Goal: Task Accomplishment & Management: Use online tool/utility

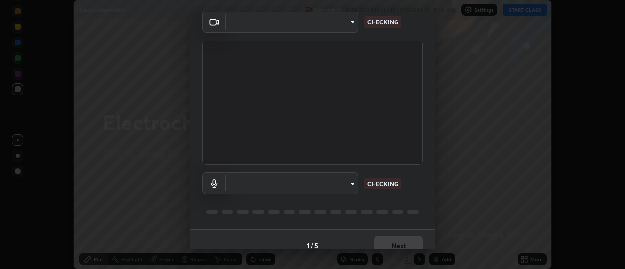
scroll to position [51, 0]
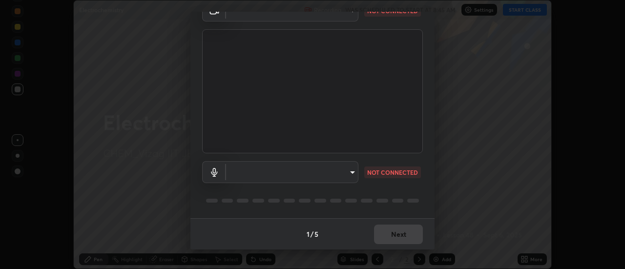
click at [350, 170] on body "Erase all Electrochemistry Recording WAS SCHEDULED TO START AT 8:45 AM Settings…" at bounding box center [312, 134] width 625 height 269
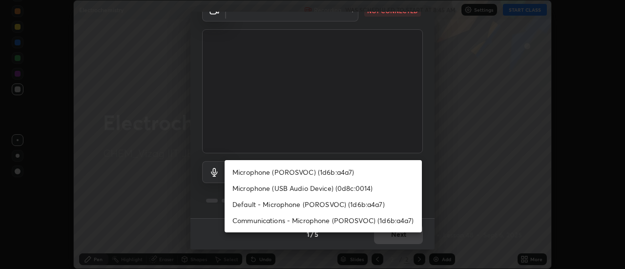
click at [316, 173] on li "Microphone (POROSVOC) (1d6b:a4a7)" at bounding box center [323, 172] width 197 height 16
type input "adfeed03510687544ad7611649026eba417cbfe45041b8f3c9a77aeb5f13b7ed"
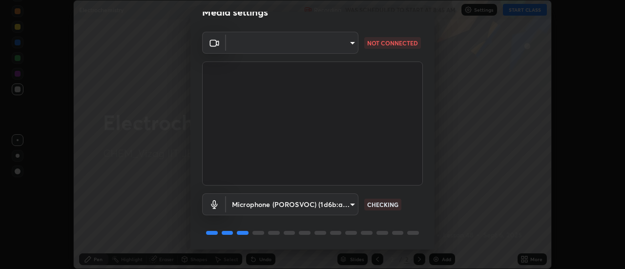
scroll to position [21, 0]
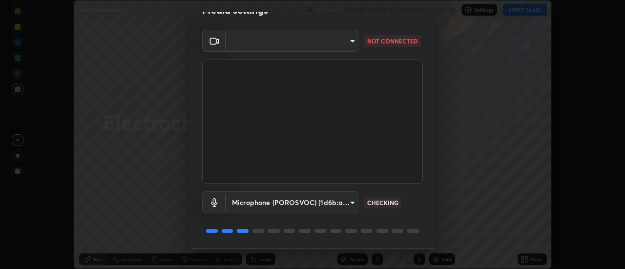
click at [349, 40] on body "Erase all Electrochemistry Recording WAS SCHEDULED TO START AT 8:45 AM Settings…" at bounding box center [312, 134] width 625 height 269
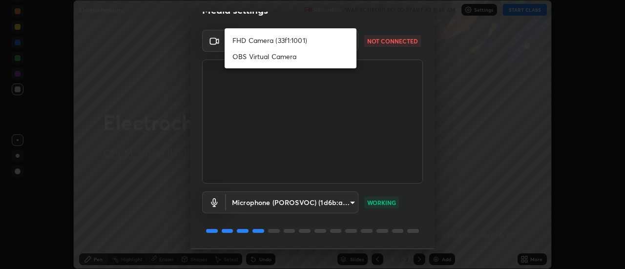
click at [301, 38] on li "FHD Camera (33f1:1001)" at bounding box center [291, 40] width 132 height 16
type input "3a8ec3dbce9cf2cb7b7b42e57890d8adad1c0ca33d67adc6fc4e9944f9bfeab2"
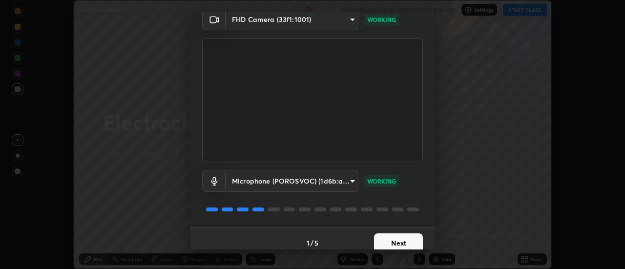
scroll to position [51, 0]
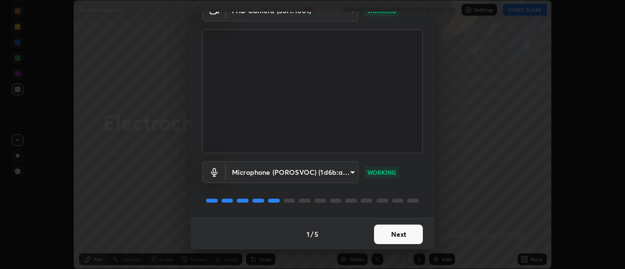
click at [388, 233] on button "Next" at bounding box center [398, 235] width 49 height 20
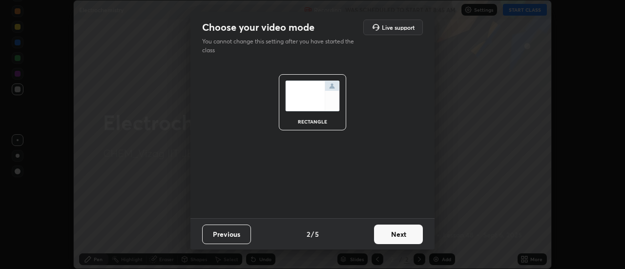
scroll to position [0, 0]
click at [390, 234] on button "Next" at bounding box center [398, 235] width 49 height 20
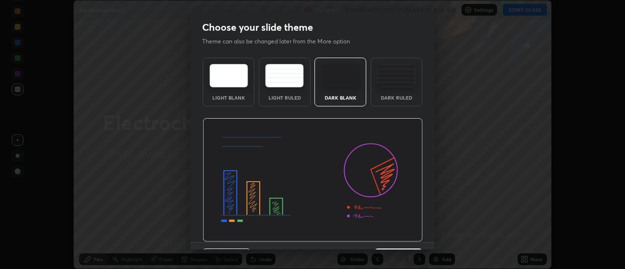
click at [395, 237] on img at bounding box center [313, 180] width 220 height 124
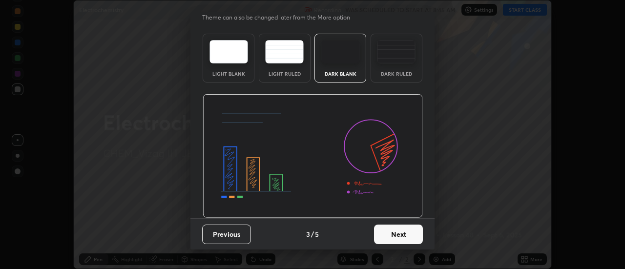
click at [390, 232] on button "Next" at bounding box center [398, 235] width 49 height 20
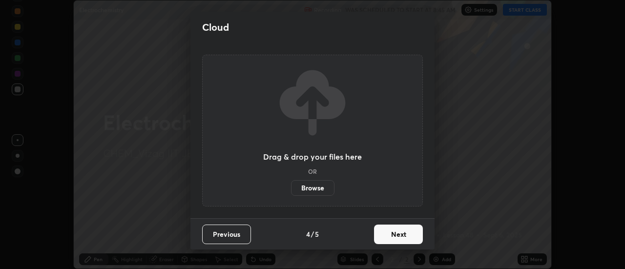
click at [396, 237] on button "Next" at bounding box center [398, 235] width 49 height 20
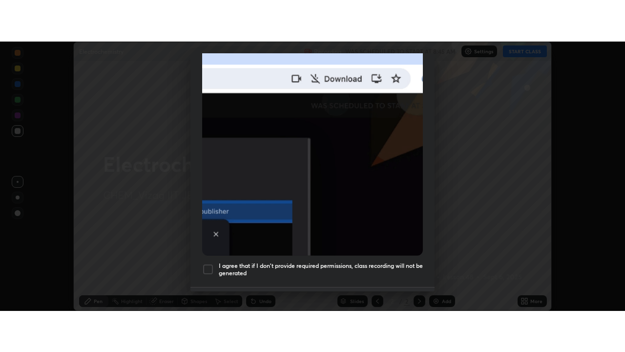
scroll to position [242, 0]
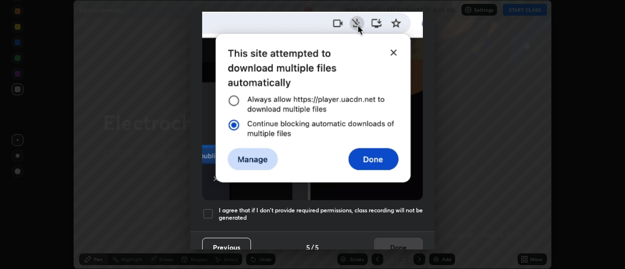
click at [276, 207] on h5 "I agree that if I don't provide required permissions, class recording will not …" at bounding box center [321, 214] width 204 height 15
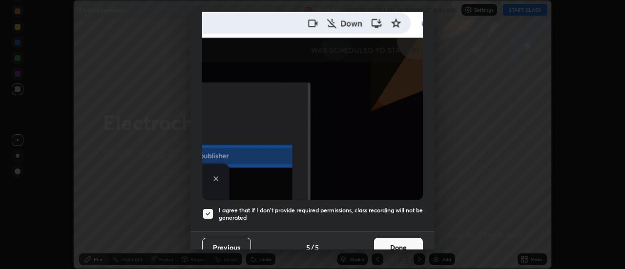
click at [392, 239] on button "Done" at bounding box center [398, 248] width 49 height 20
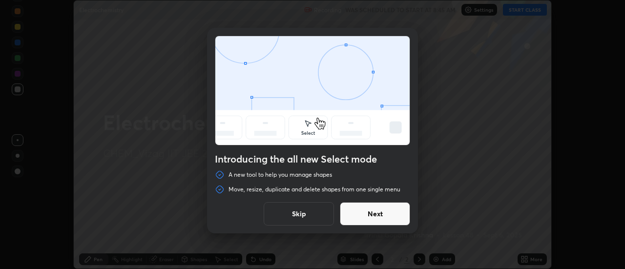
click at [296, 214] on button "Skip" at bounding box center [299, 213] width 70 height 23
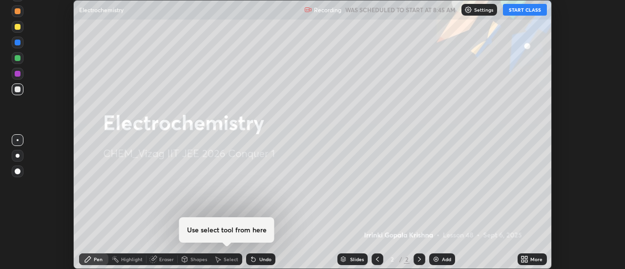
click at [436, 258] on img at bounding box center [436, 260] width 8 height 8
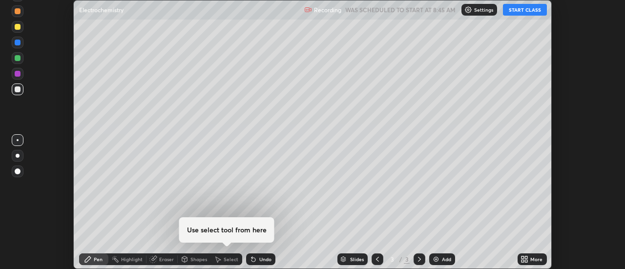
click at [523, 257] on icon at bounding box center [523, 258] width 2 height 2
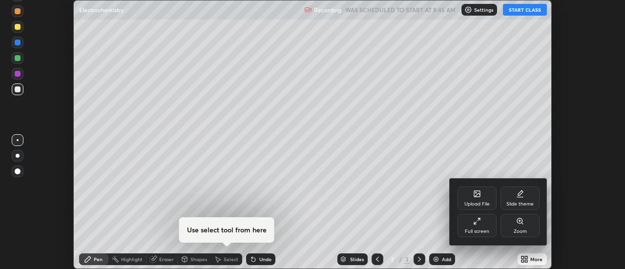
click at [475, 225] on div "Full screen" at bounding box center [477, 225] width 39 height 23
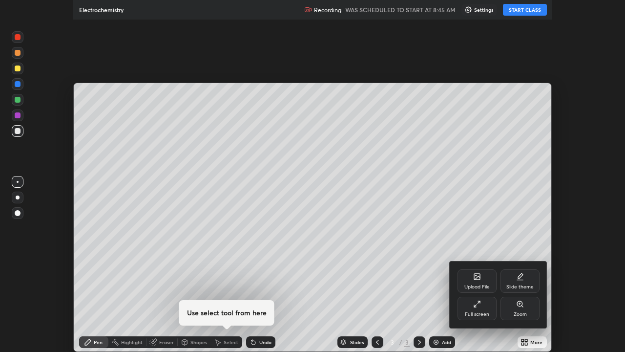
scroll to position [352, 625]
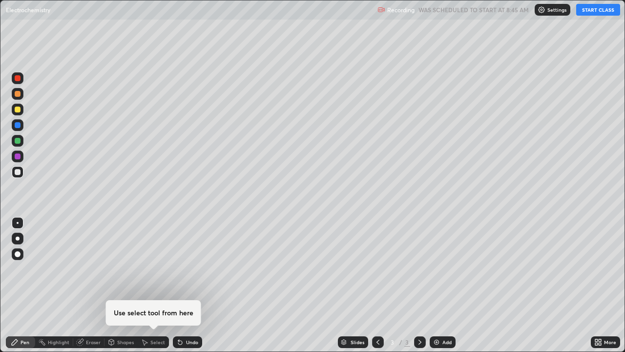
click at [588, 13] on button "START CLASS" at bounding box center [599, 10] width 44 height 12
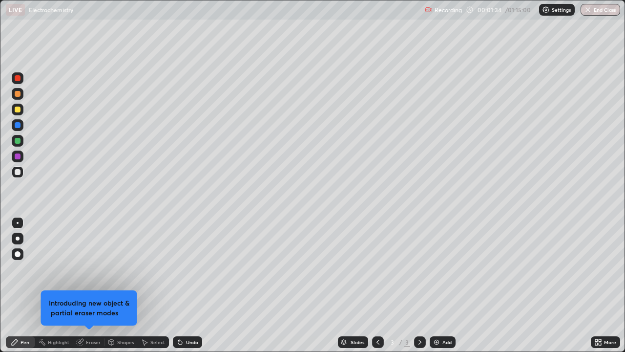
click at [25, 269] on div "Pen" at bounding box center [25, 342] width 9 height 5
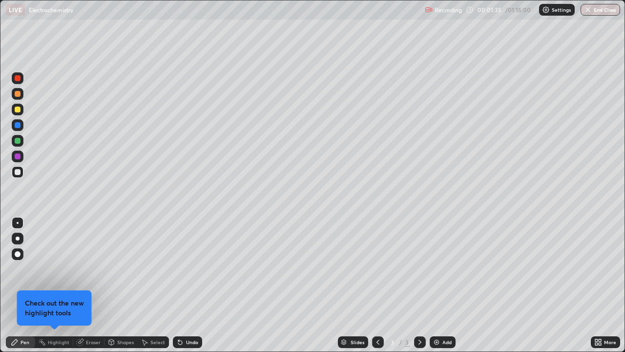
click at [16, 253] on div at bounding box center [18, 254] width 6 height 6
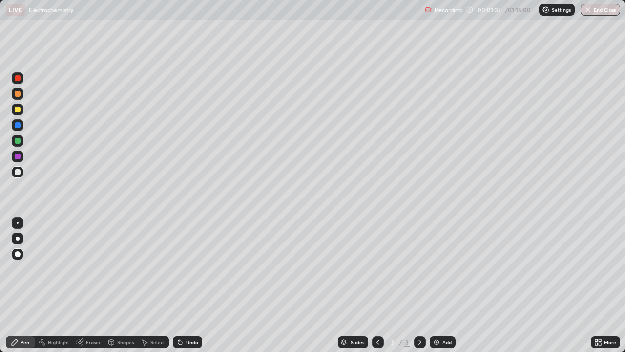
click at [16, 111] on div at bounding box center [18, 110] width 6 height 6
click at [19, 171] on div at bounding box center [18, 172] width 6 height 6
click at [21, 108] on div at bounding box center [18, 110] width 12 height 12
click at [20, 173] on div at bounding box center [18, 172] width 6 height 6
click at [186, 269] on div "Undo" at bounding box center [192, 342] width 12 height 5
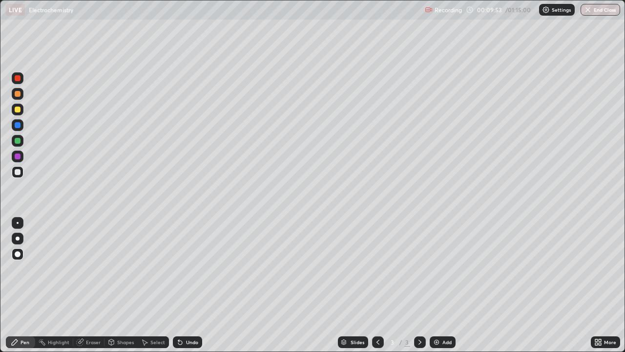
click at [187, 269] on div "Undo" at bounding box center [192, 342] width 12 height 5
click at [17, 110] on div at bounding box center [18, 110] width 6 height 6
click at [192, 269] on div "Undo" at bounding box center [192, 342] width 12 height 5
click at [190, 269] on div "Undo" at bounding box center [192, 342] width 12 height 5
click at [187, 269] on div "Undo" at bounding box center [192, 342] width 12 height 5
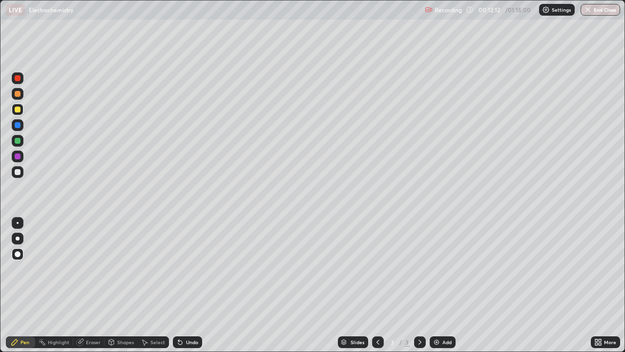
click at [434, 269] on img at bounding box center [437, 342] width 8 height 8
click at [17, 172] on div at bounding box center [18, 172] width 6 height 6
click at [376, 269] on icon at bounding box center [378, 342] width 8 height 8
click at [420, 269] on icon at bounding box center [420, 342] width 3 height 5
click at [377, 269] on icon at bounding box center [378, 342] width 8 height 8
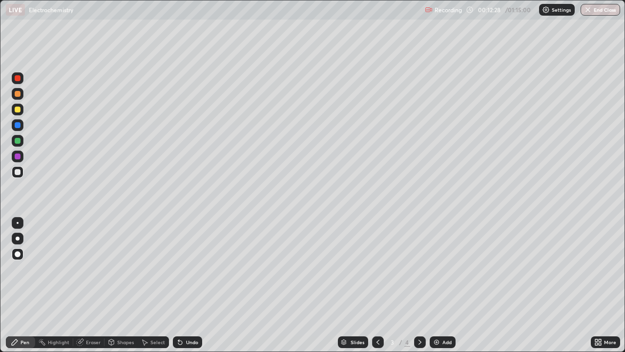
click at [425, 269] on div at bounding box center [420, 342] width 12 height 12
click at [379, 269] on icon at bounding box center [378, 342] width 8 height 8
click at [420, 269] on icon at bounding box center [420, 342] width 8 height 8
click at [383, 269] on div at bounding box center [378, 342] width 12 height 12
click at [419, 269] on icon at bounding box center [420, 342] width 8 height 8
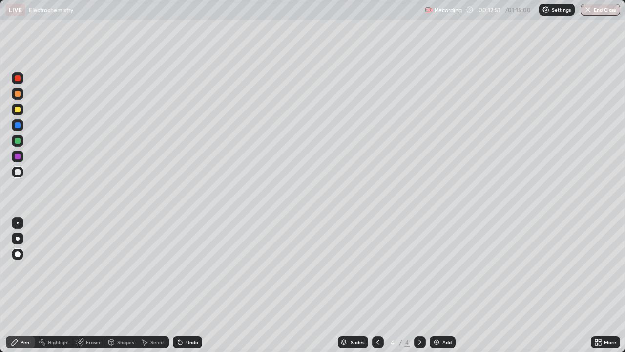
click at [192, 269] on div "Undo" at bounding box center [192, 342] width 12 height 5
click at [194, 269] on div "Undo" at bounding box center [192, 342] width 12 height 5
click at [376, 269] on div at bounding box center [378, 342] width 12 height 12
click at [420, 269] on icon at bounding box center [420, 342] width 3 height 5
click at [182, 269] on icon at bounding box center [180, 342] width 8 height 8
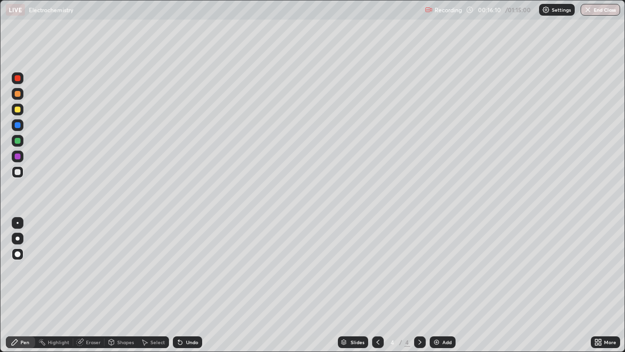
click at [183, 269] on div "Undo" at bounding box center [187, 342] width 29 height 12
click at [377, 269] on icon at bounding box center [378, 342] width 8 height 8
click at [419, 269] on icon at bounding box center [420, 342] width 8 height 8
click at [15, 112] on div at bounding box center [18, 110] width 6 height 6
click at [16, 172] on div at bounding box center [18, 172] width 6 height 6
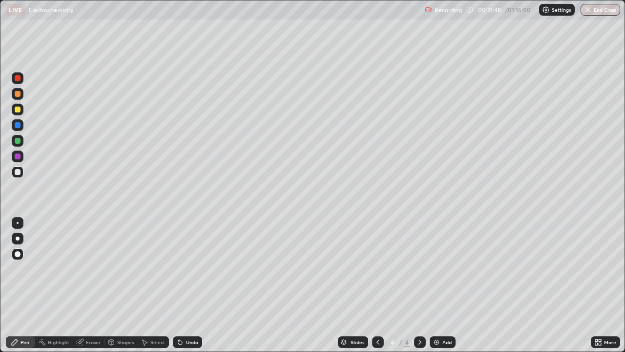
click at [433, 269] on img at bounding box center [437, 342] width 8 height 8
click at [18, 109] on div at bounding box center [18, 110] width 6 height 6
click at [188, 269] on div "Undo" at bounding box center [187, 342] width 29 height 12
click at [19, 172] on div at bounding box center [18, 172] width 6 height 6
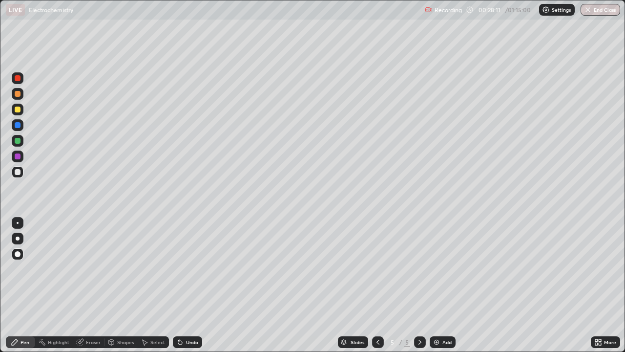
click at [435, 269] on img at bounding box center [437, 342] width 8 height 8
click at [15, 171] on div at bounding box center [18, 172] width 6 height 6
click at [17, 110] on div at bounding box center [18, 110] width 6 height 6
click at [192, 269] on div "Undo" at bounding box center [192, 342] width 12 height 5
click at [17, 172] on div at bounding box center [18, 172] width 6 height 6
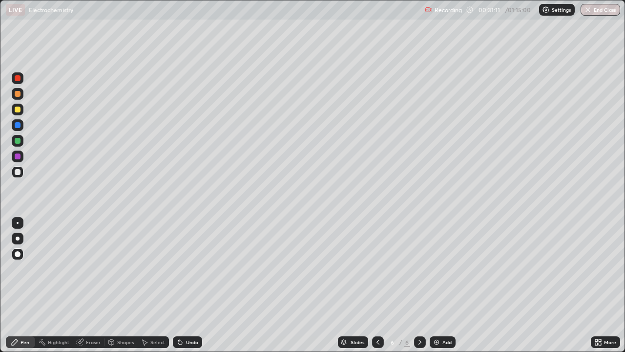
click at [16, 155] on div at bounding box center [18, 156] width 6 height 6
click at [178, 269] on icon at bounding box center [178, 340] width 1 height 1
click at [18, 172] on div at bounding box center [18, 172] width 6 height 6
click at [435, 269] on img at bounding box center [437, 342] width 8 height 8
click at [19, 111] on div at bounding box center [18, 110] width 6 height 6
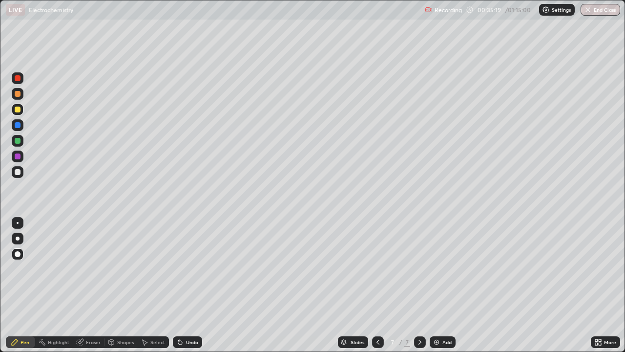
click at [182, 269] on icon at bounding box center [180, 342] width 8 height 8
click at [184, 269] on div "Undo" at bounding box center [187, 342] width 29 height 12
click at [19, 172] on div at bounding box center [18, 172] width 6 height 6
click at [186, 269] on div "Undo" at bounding box center [192, 342] width 12 height 5
click at [193, 269] on div "Undo" at bounding box center [192, 342] width 12 height 5
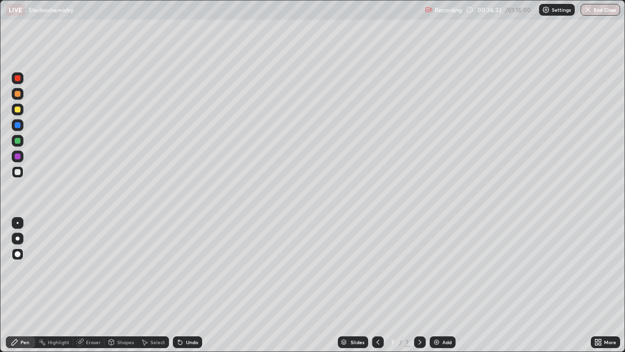
click at [18, 78] on div at bounding box center [18, 78] width 6 height 6
click at [19, 140] on div at bounding box center [18, 141] width 6 height 6
click at [15, 172] on div at bounding box center [18, 172] width 6 height 6
click at [19, 125] on div at bounding box center [18, 125] width 6 height 6
click at [18, 171] on div at bounding box center [18, 172] width 6 height 6
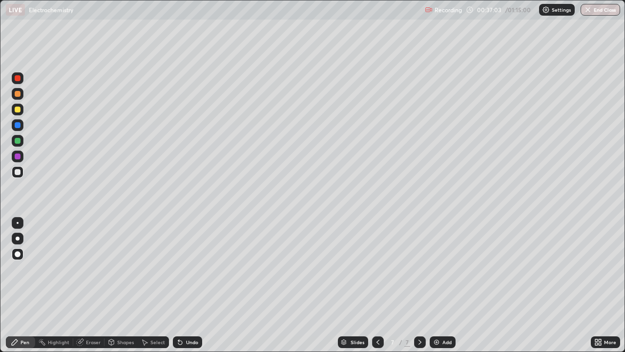
click at [18, 141] on div at bounding box center [18, 141] width 6 height 6
click at [187, 269] on div "Undo" at bounding box center [192, 342] width 12 height 5
click at [191, 269] on div "Undo" at bounding box center [192, 342] width 12 height 5
click at [192, 269] on div "Undo" at bounding box center [192, 342] width 12 height 5
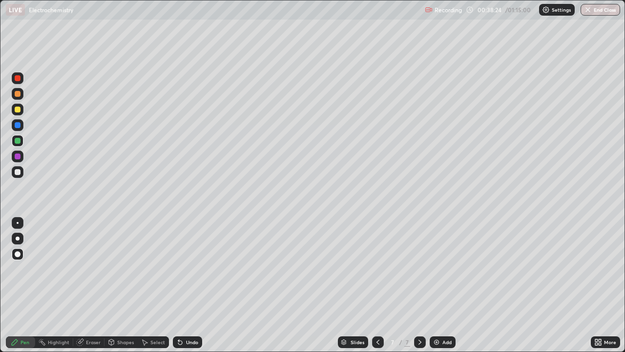
click at [17, 111] on div at bounding box center [18, 110] width 6 height 6
click at [187, 269] on div "Undo" at bounding box center [192, 342] width 12 height 5
click at [18, 155] on div at bounding box center [18, 156] width 6 height 6
click at [23, 144] on div at bounding box center [18, 141] width 12 height 12
click at [186, 269] on div "Undo" at bounding box center [192, 342] width 12 height 5
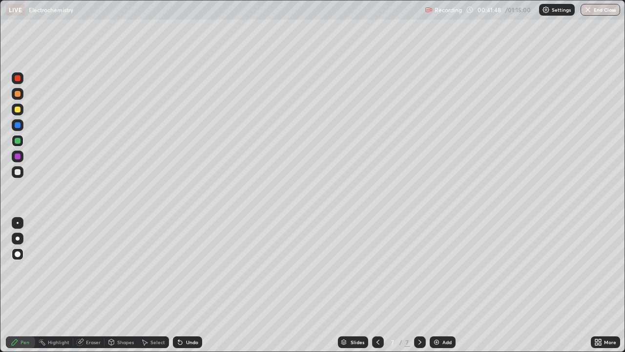
click at [190, 269] on div "Undo" at bounding box center [192, 342] width 12 height 5
click at [188, 269] on div "Undo" at bounding box center [187, 342] width 29 height 12
click at [18, 170] on div at bounding box center [18, 172] width 6 height 6
click at [602, 269] on div "More" at bounding box center [605, 342] width 29 height 20
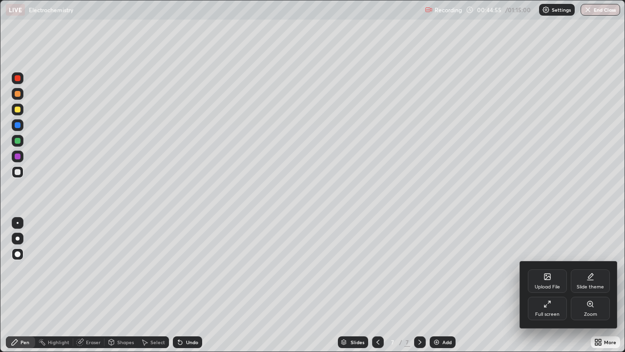
click at [601, 269] on div at bounding box center [312, 176] width 625 height 352
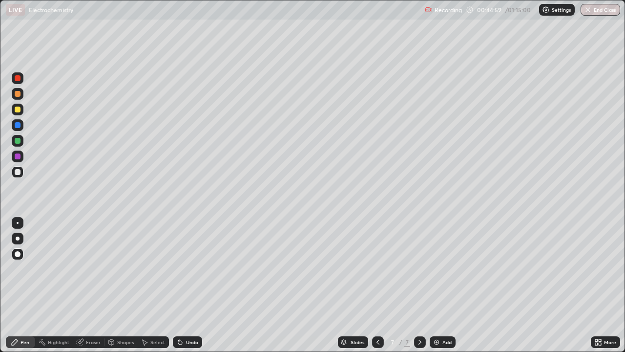
click at [187, 269] on div "Undo" at bounding box center [192, 342] width 12 height 5
click at [188, 269] on div "Undo" at bounding box center [187, 342] width 29 height 12
click at [187, 269] on div "Undo" at bounding box center [192, 342] width 12 height 5
click at [16, 80] on div at bounding box center [18, 78] width 6 height 6
click at [433, 269] on img at bounding box center [437, 342] width 8 height 8
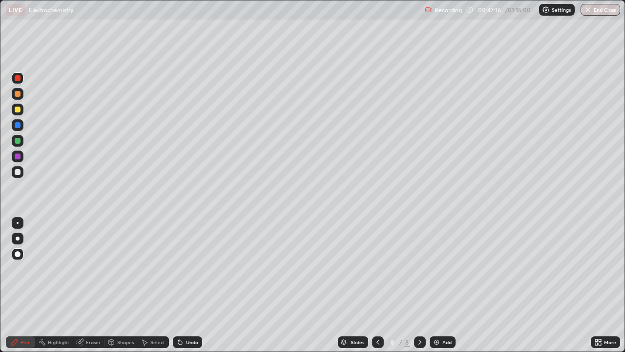
click at [20, 109] on div at bounding box center [18, 110] width 6 height 6
click at [193, 269] on div "Undo" at bounding box center [187, 342] width 29 height 12
click at [17, 170] on div at bounding box center [18, 172] width 6 height 6
click at [18, 79] on div at bounding box center [18, 78] width 6 height 6
click at [20, 172] on div at bounding box center [18, 172] width 6 height 6
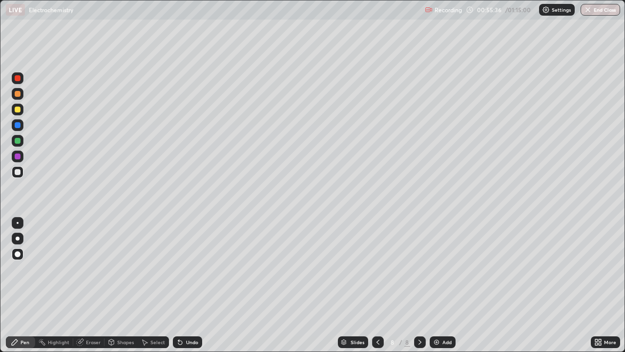
click at [377, 269] on icon at bounding box center [378, 342] width 8 height 8
click at [419, 269] on icon at bounding box center [420, 342] width 8 height 8
click at [17, 110] on div at bounding box center [18, 110] width 6 height 6
click at [435, 269] on img at bounding box center [437, 342] width 8 height 8
click at [19, 94] on div at bounding box center [18, 94] width 6 height 6
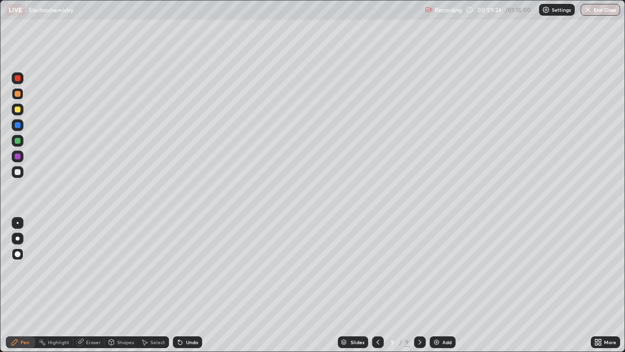
click at [178, 269] on icon at bounding box center [178, 340] width 1 height 1
click at [22, 106] on div at bounding box center [18, 110] width 12 height 12
click at [20, 157] on div at bounding box center [18, 156] width 6 height 6
click at [19, 173] on div at bounding box center [18, 172] width 6 height 6
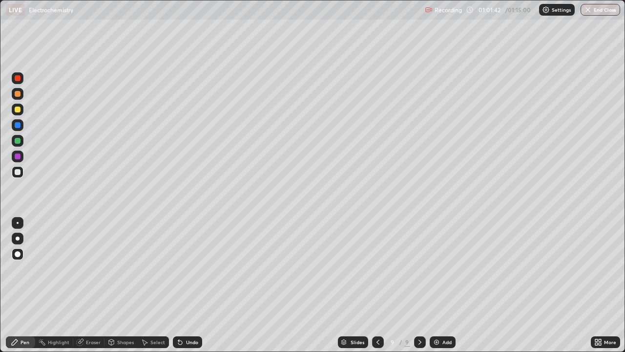
click at [16, 141] on div at bounding box center [18, 141] width 6 height 6
click at [193, 269] on div "Undo" at bounding box center [187, 342] width 29 height 12
click at [436, 269] on img at bounding box center [437, 342] width 8 height 8
click at [183, 269] on div "Undo" at bounding box center [187, 342] width 29 height 12
click at [376, 269] on icon at bounding box center [378, 342] width 8 height 8
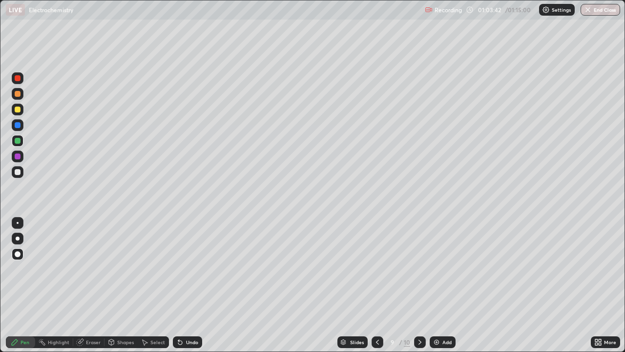
click at [420, 269] on icon at bounding box center [420, 342] width 3 height 5
click at [17, 108] on div at bounding box center [18, 110] width 6 height 6
click at [377, 269] on icon at bounding box center [377, 342] width 3 height 5
click at [414, 269] on div at bounding box center [420, 342] width 12 height 12
click at [377, 269] on icon at bounding box center [378, 342] width 8 height 8
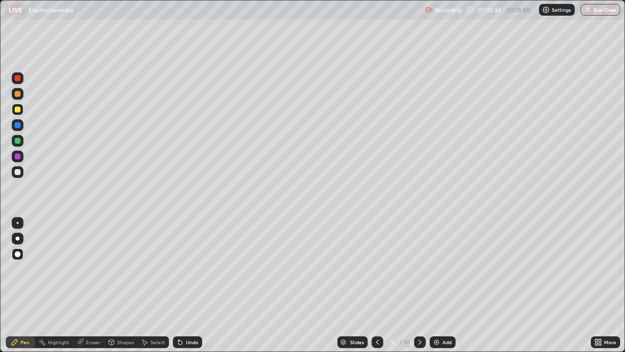
click at [419, 269] on icon at bounding box center [420, 342] width 8 height 8
click at [372, 269] on div at bounding box center [378, 342] width 12 height 20
click at [419, 269] on icon at bounding box center [420, 342] width 8 height 8
click at [434, 269] on img at bounding box center [437, 342] width 8 height 8
click at [17, 171] on div at bounding box center [18, 172] width 6 height 6
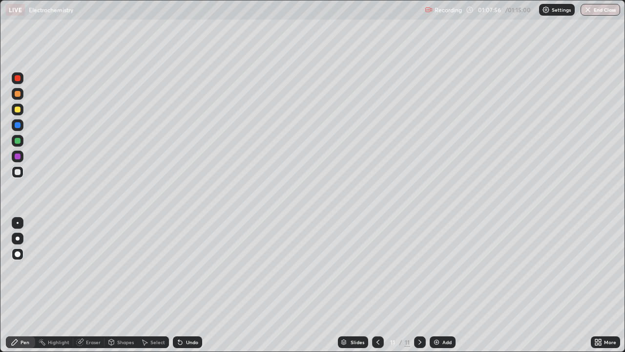
click at [188, 269] on div "Undo" at bounding box center [192, 342] width 12 height 5
click at [18, 110] on div at bounding box center [18, 110] width 6 height 6
click at [419, 269] on icon at bounding box center [420, 342] width 8 height 8
click at [433, 269] on img at bounding box center [437, 342] width 8 height 8
click at [376, 269] on icon at bounding box center [378, 342] width 8 height 8
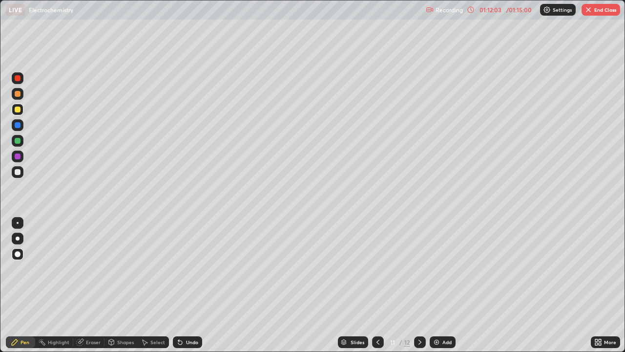
click at [420, 269] on icon at bounding box center [420, 342] width 8 height 8
click at [187, 269] on div "Undo" at bounding box center [192, 342] width 12 height 5
click at [189, 269] on div "Undo" at bounding box center [192, 342] width 12 height 5
click at [184, 269] on div "Undo" at bounding box center [187, 342] width 29 height 12
click at [376, 269] on icon at bounding box center [378, 342] width 8 height 8
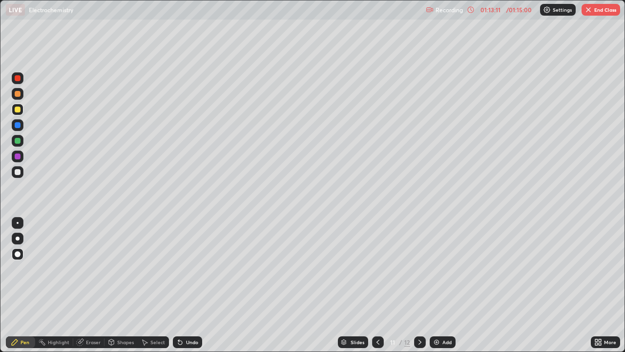
click at [420, 269] on icon at bounding box center [420, 342] width 3 height 5
click at [377, 269] on icon at bounding box center [378, 342] width 3 height 5
click at [424, 269] on div at bounding box center [420, 342] width 12 height 12
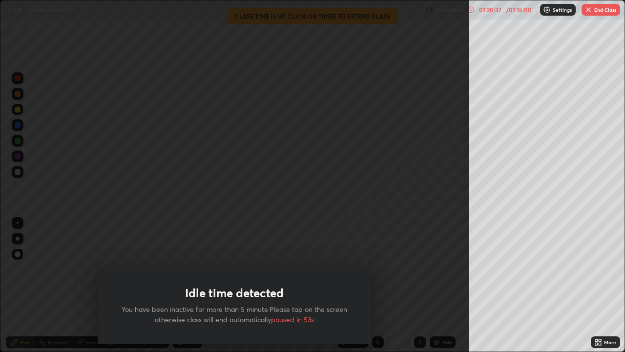
click at [607, 9] on button "End Class" at bounding box center [601, 10] width 39 height 12
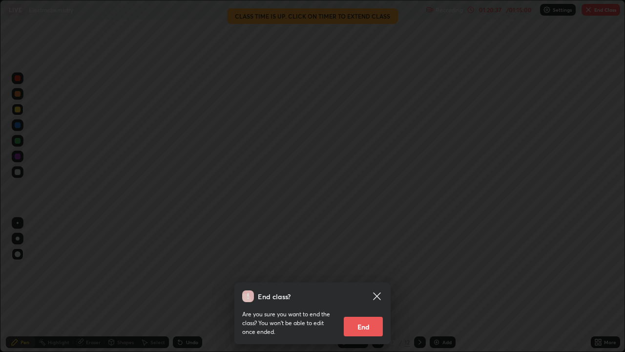
click at [604, 13] on div "End class? Are you sure you want to end the class? You won’t be able to edit on…" at bounding box center [312, 176] width 625 height 352
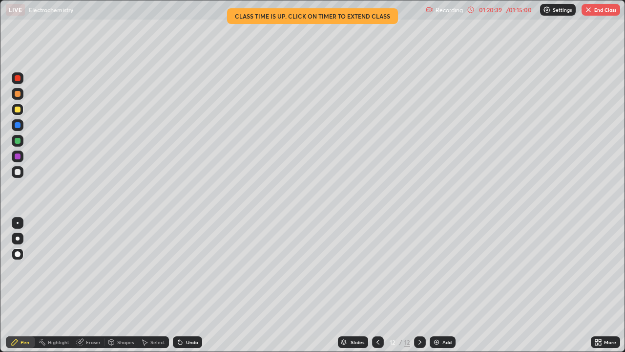
click at [602, 14] on button "End Class" at bounding box center [601, 10] width 39 height 12
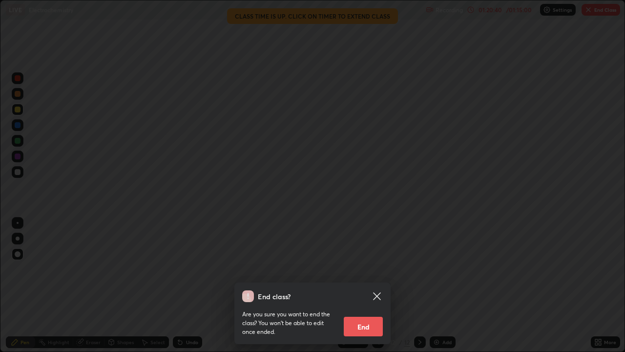
click at [362, 269] on button "End" at bounding box center [363, 327] width 39 height 20
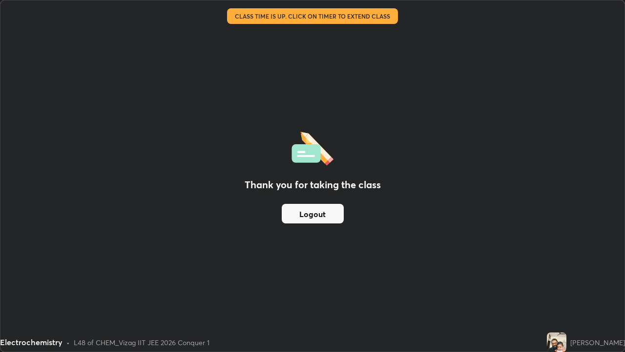
click at [330, 213] on button "Logout" at bounding box center [313, 214] width 62 height 20
